Goal: Task Accomplishment & Management: Manage account settings

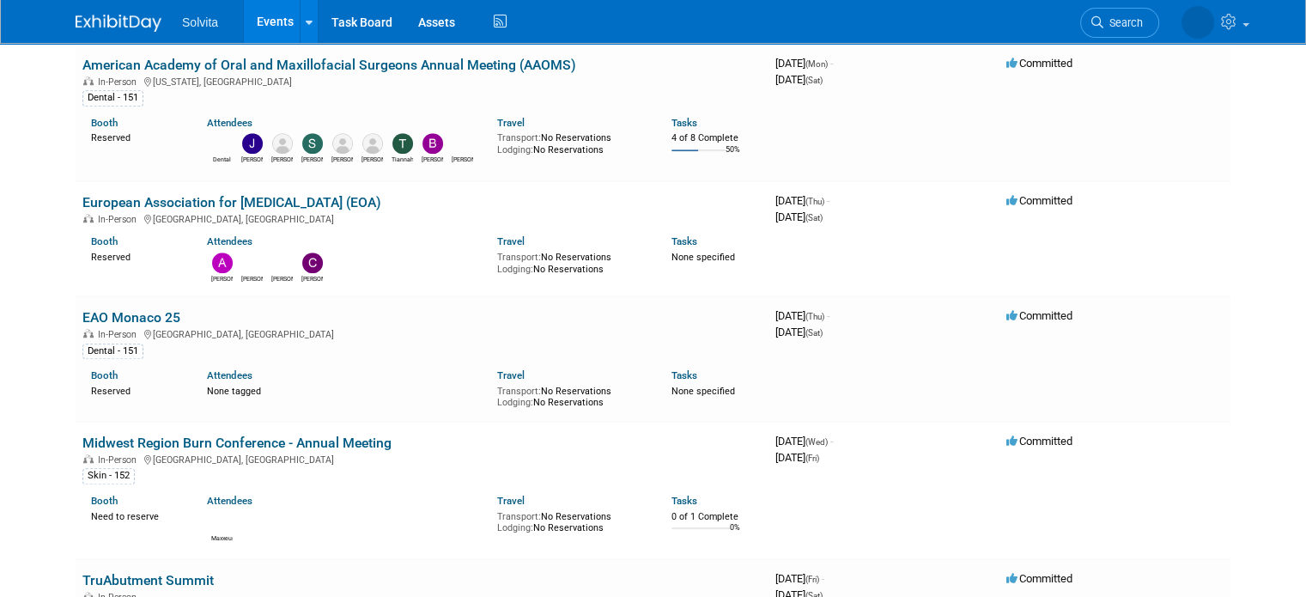
scroll to position [1224, 0]
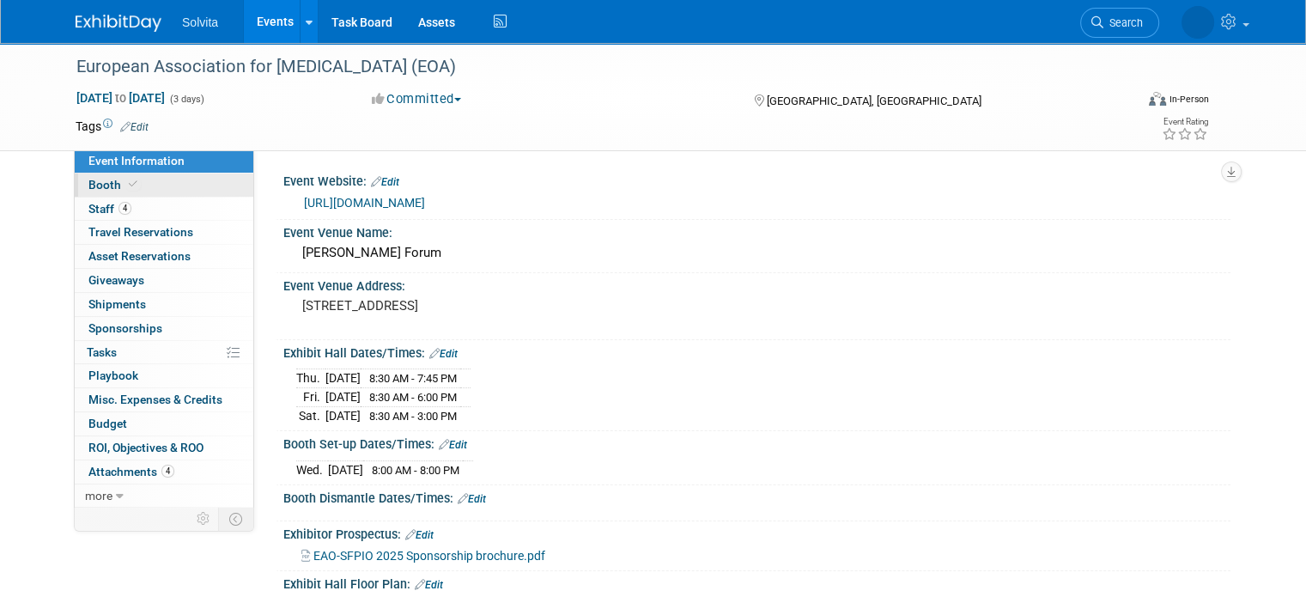
click at [125, 191] on span at bounding box center [132, 184] width 15 height 13
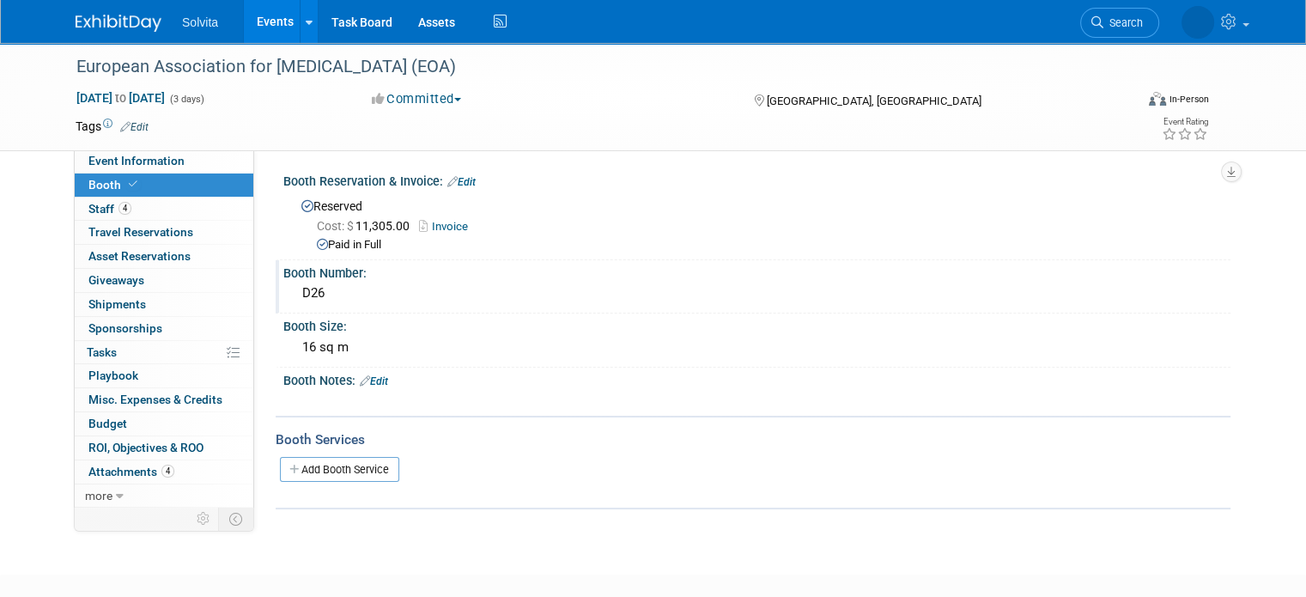
drag, startPoint x: 312, startPoint y: 298, endPoint x: 286, endPoint y: 296, distance: 25.8
click at [296, 296] on div "D26" at bounding box center [756, 293] width 921 height 27
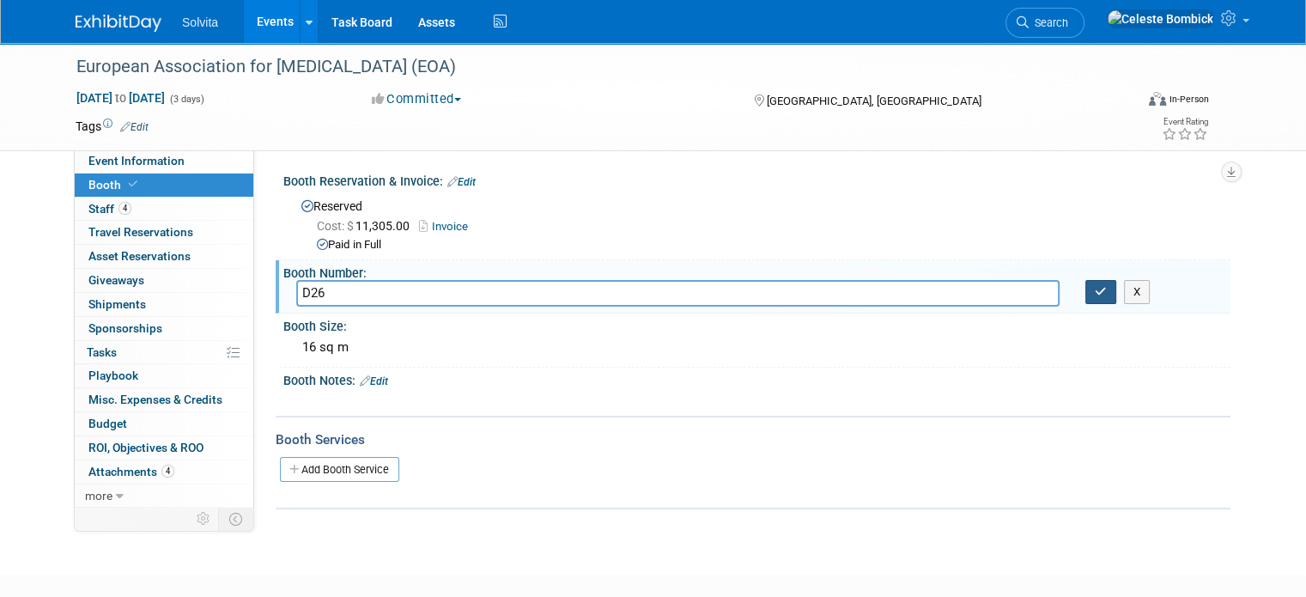
click at [1116, 297] on button "button" at bounding box center [1100, 292] width 31 height 24
